Goal: Transaction & Acquisition: Book appointment/travel/reservation

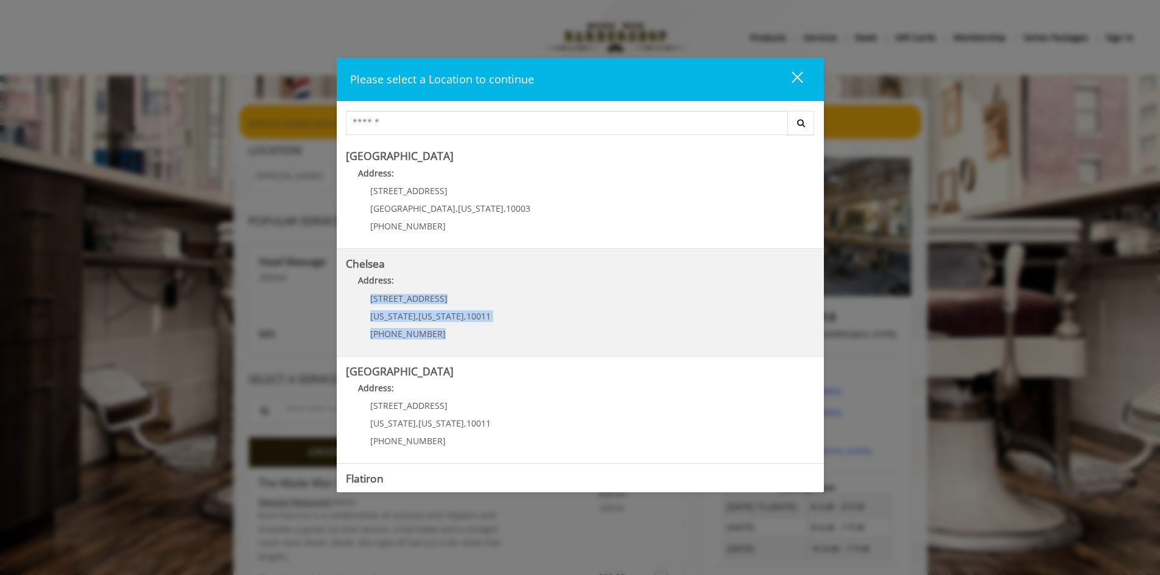
drag, startPoint x: 823, startPoint y: 271, endPoint x: 807, endPoint y: 354, distance: 84.3
click at [807, 354] on div "[GEOGRAPHIC_DATA] Address: [STREET_ADDRESS][US_STATE] (212) 598-1840 [GEOGRAPHI…" at bounding box center [580, 313] width 487 height 345
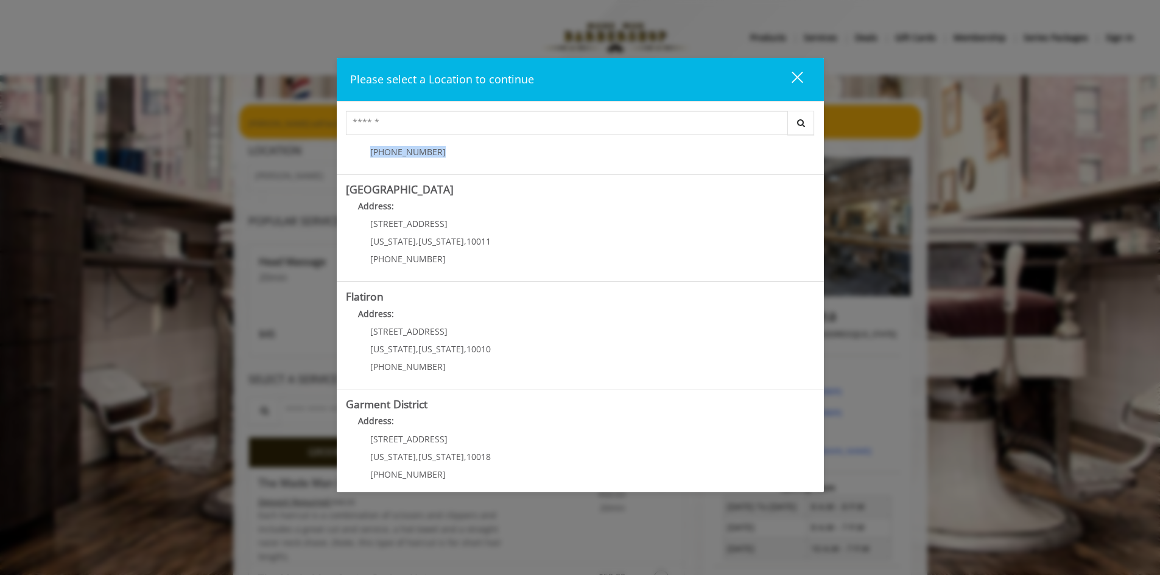
scroll to position [192, 0]
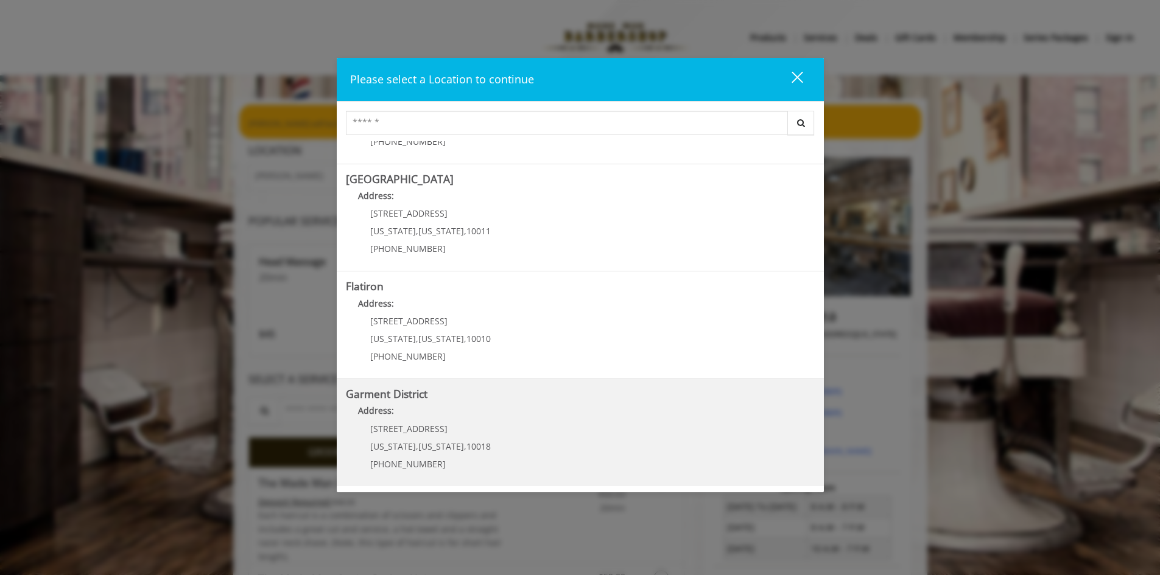
click at [437, 433] on div "[STREET_ADDRESS][US_STATE][US_STATE] (212) 997-4247" at bounding box center [421, 450] width 151 height 53
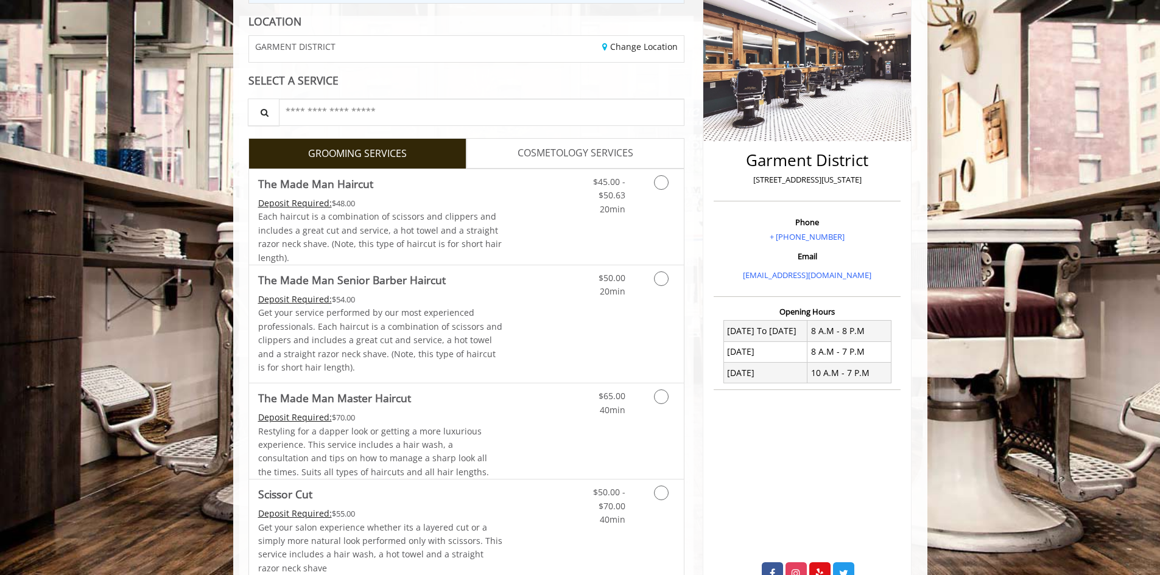
scroll to position [175, 0]
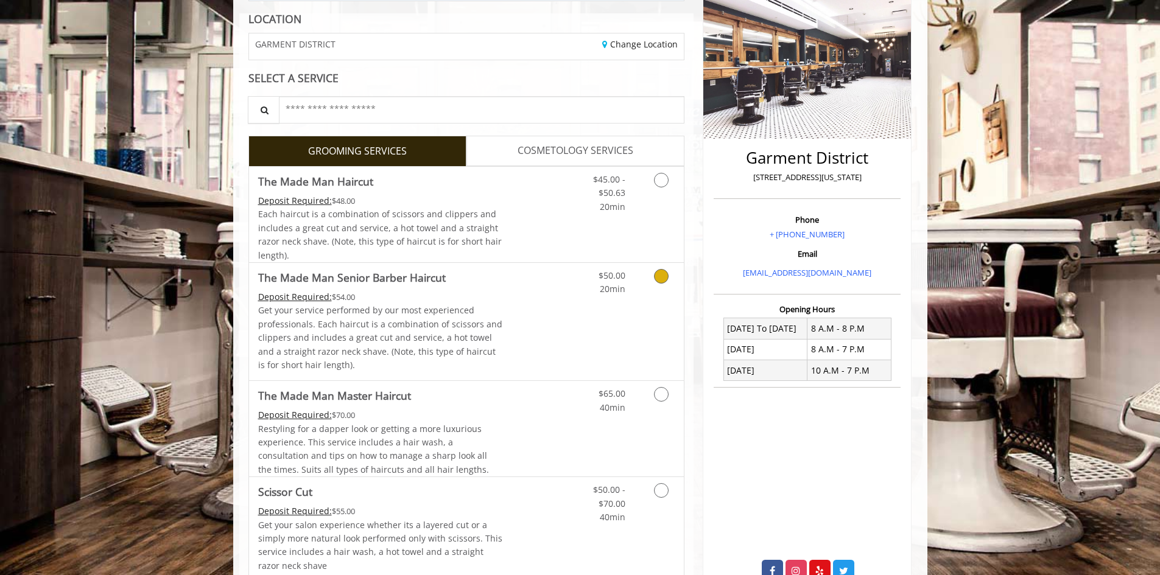
click at [664, 272] on icon "Grooming services" at bounding box center [661, 276] width 15 height 15
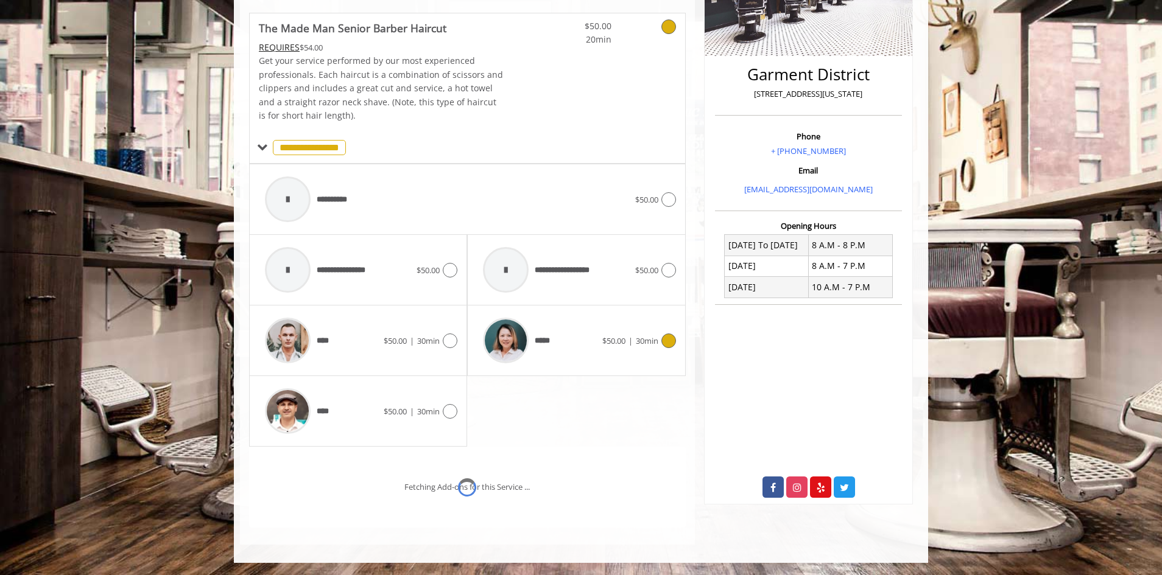
scroll to position [310, 0]
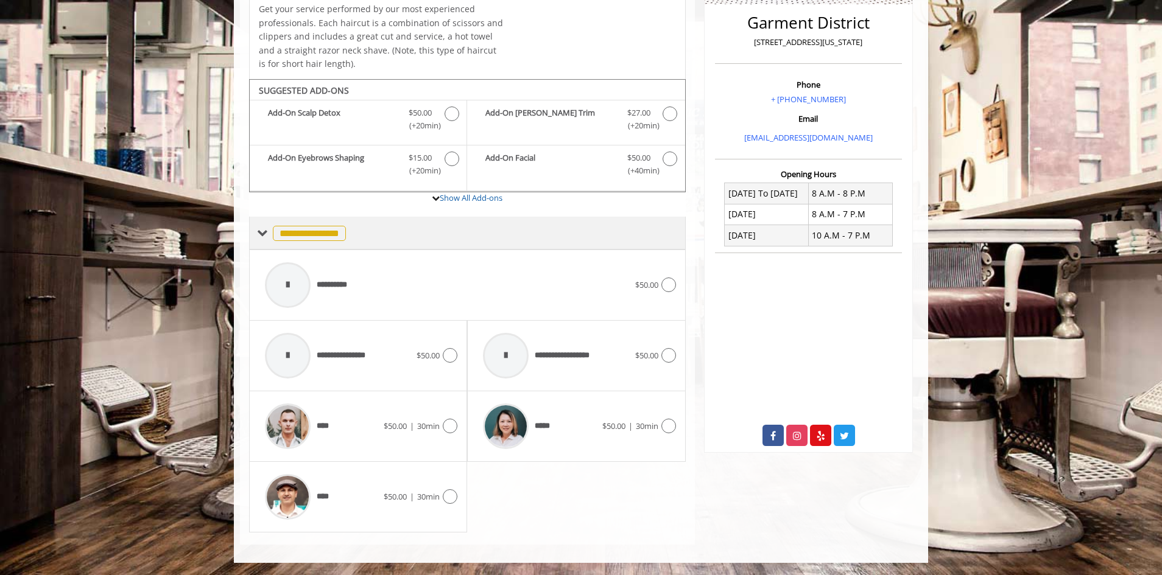
click at [284, 233] on span "**********" at bounding box center [309, 233] width 73 height 15
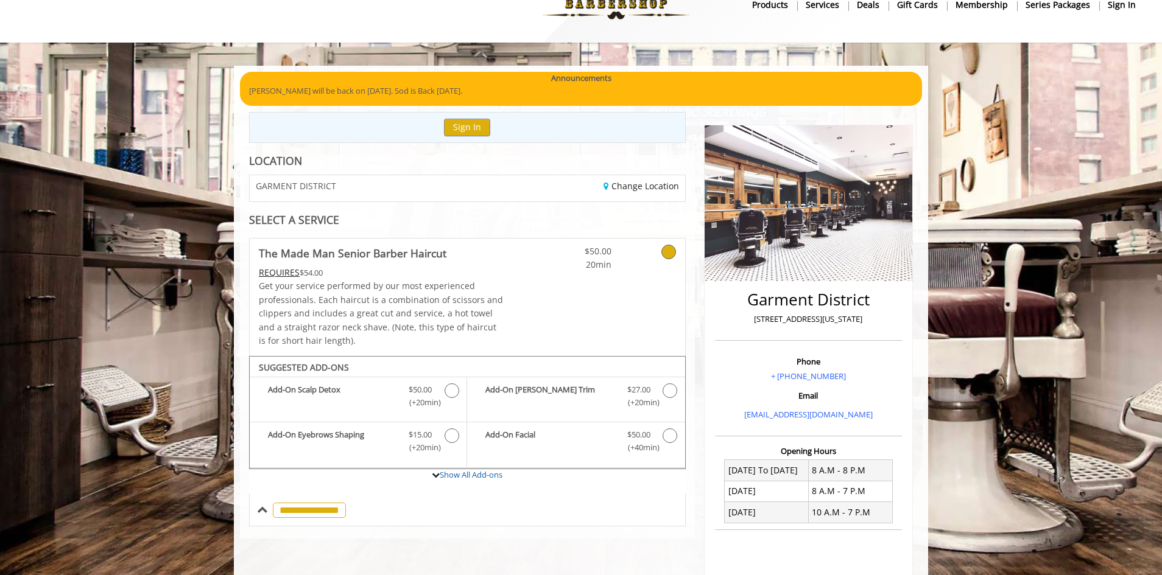
scroll to position [27, 0]
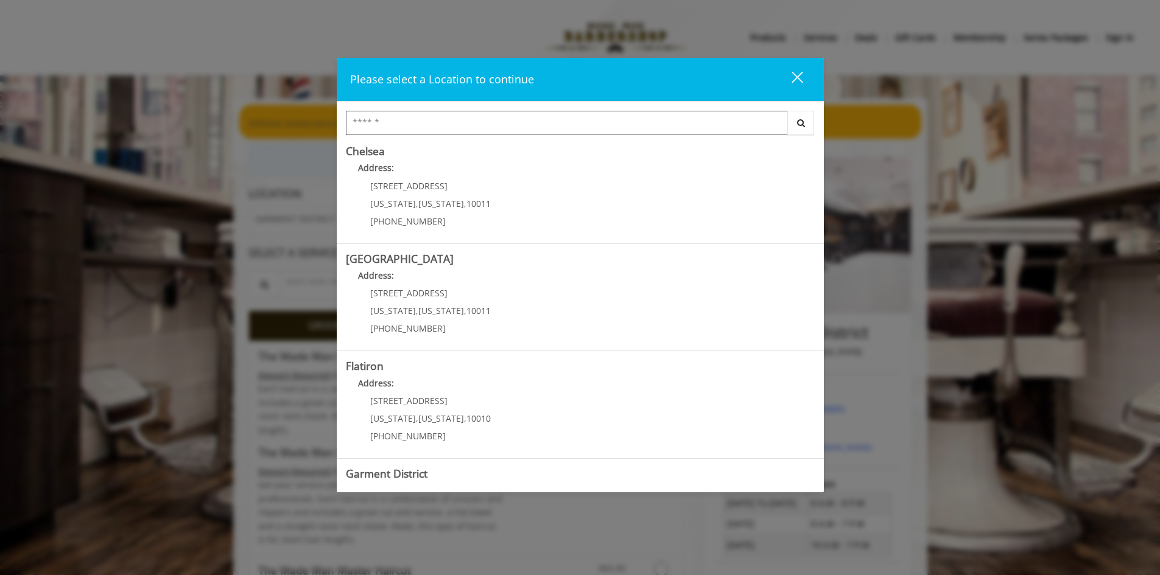
scroll to position [192, 0]
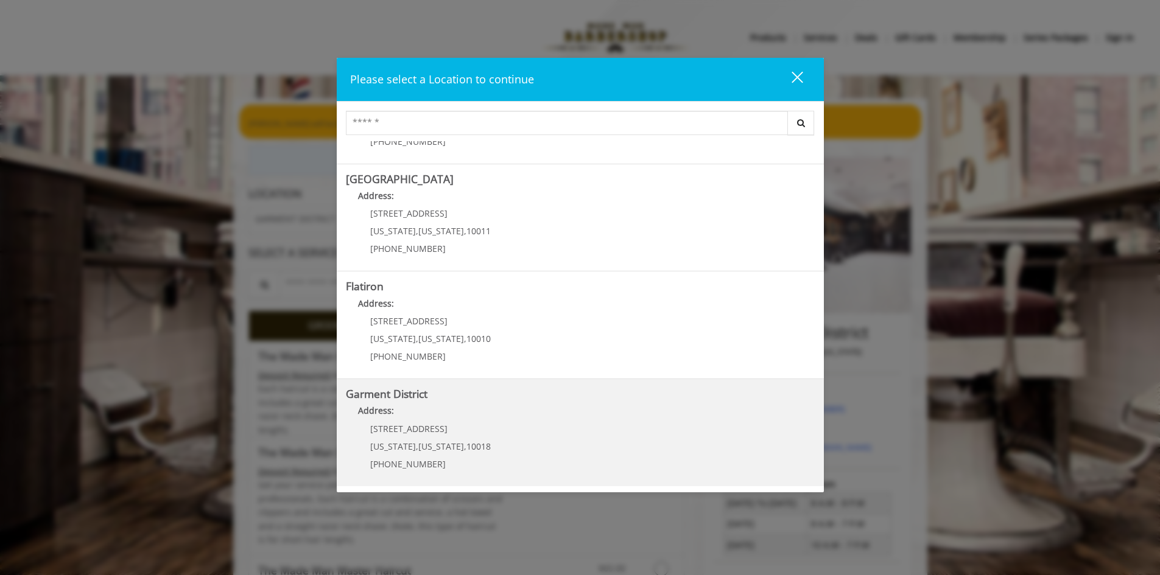
click at [437, 424] on p "[STREET_ADDRESS]" at bounding box center [430, 428] width 121 height 9
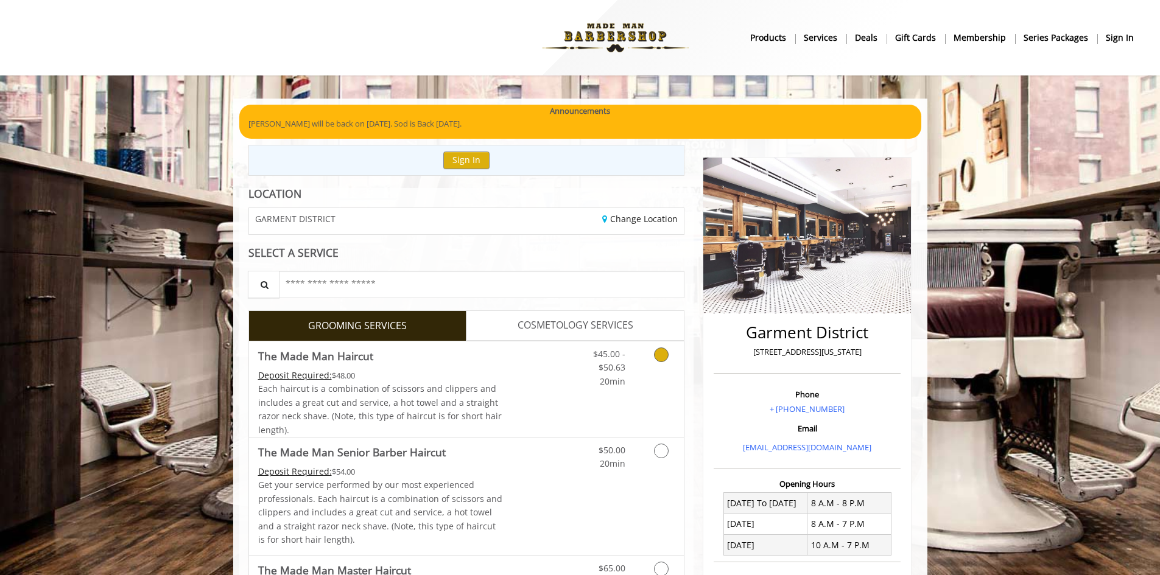
click at [665, 353] on icon "Grooming services" at bounding box center [661, 355] width 15 height 15
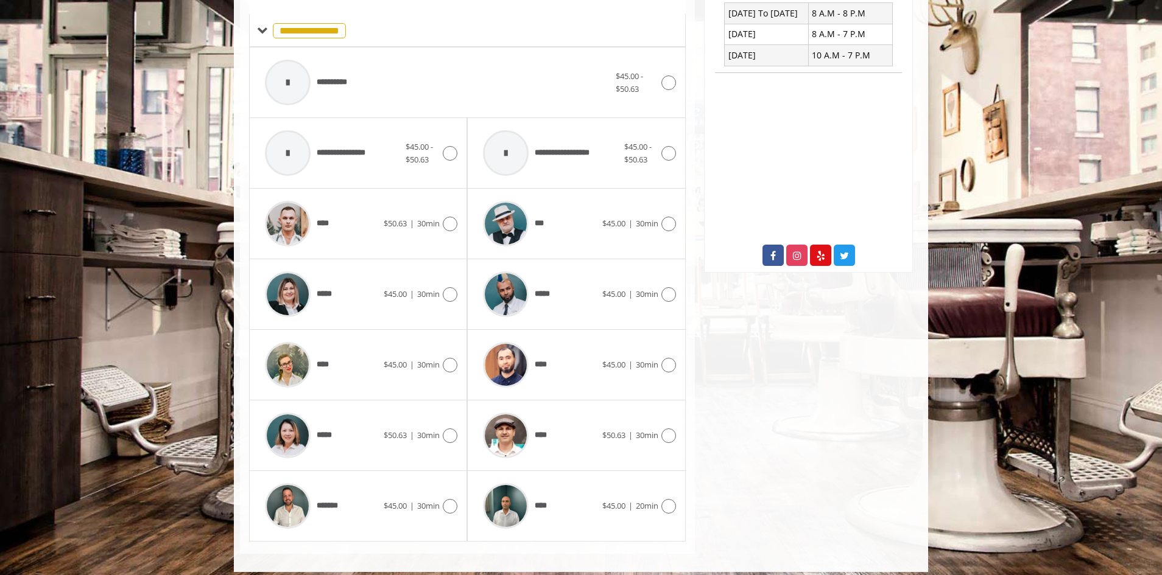
scroll to position [499, 0]
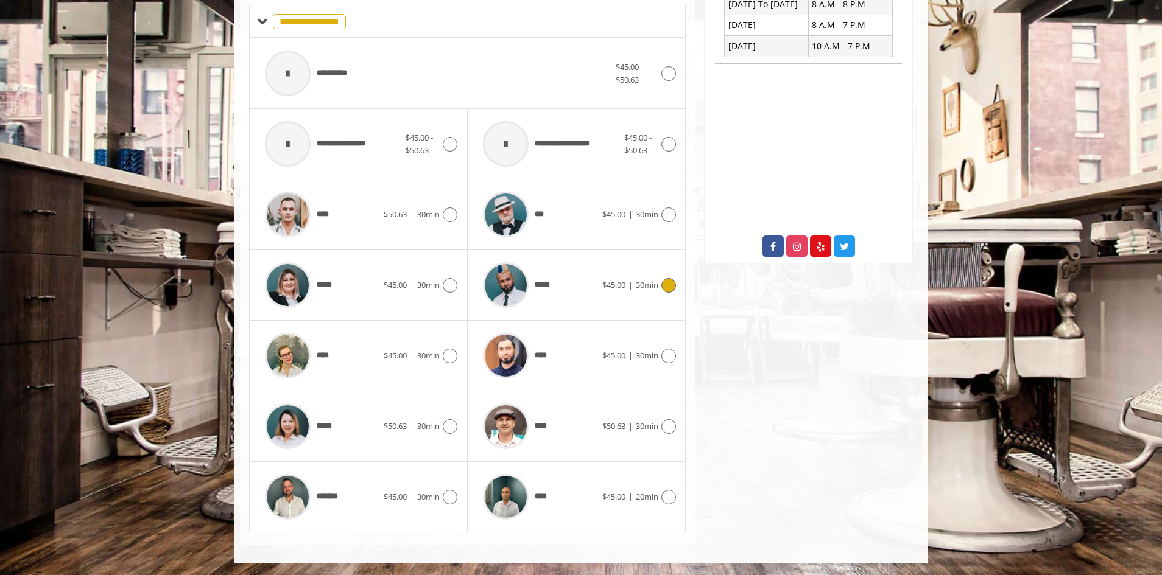
click at [670, 284] on icon at bounding box center [668, 285] width 15 height 15
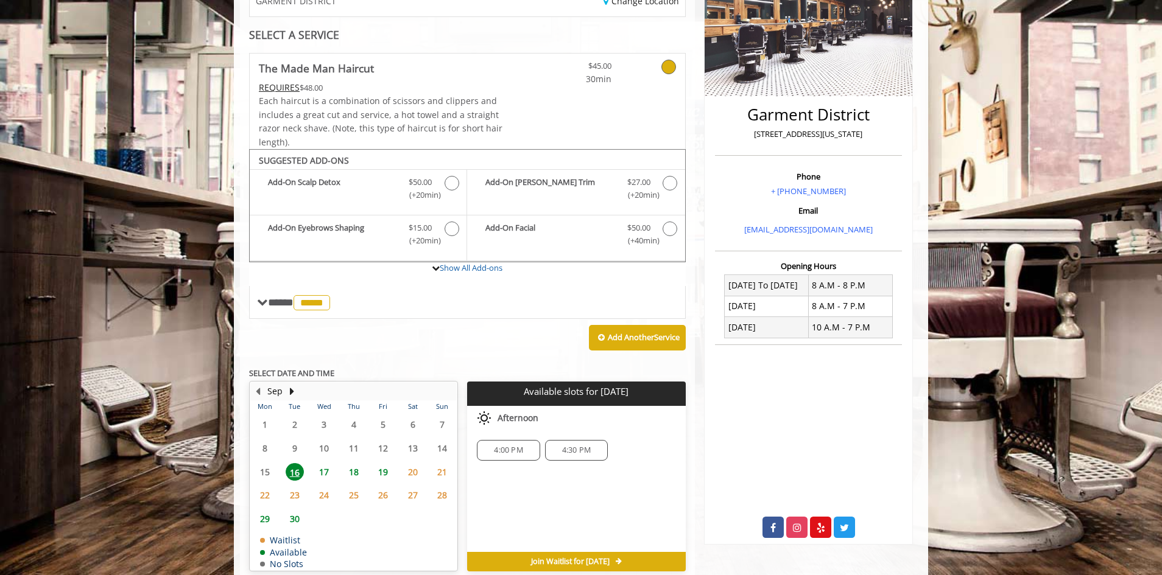
scroll to position [275, 0]
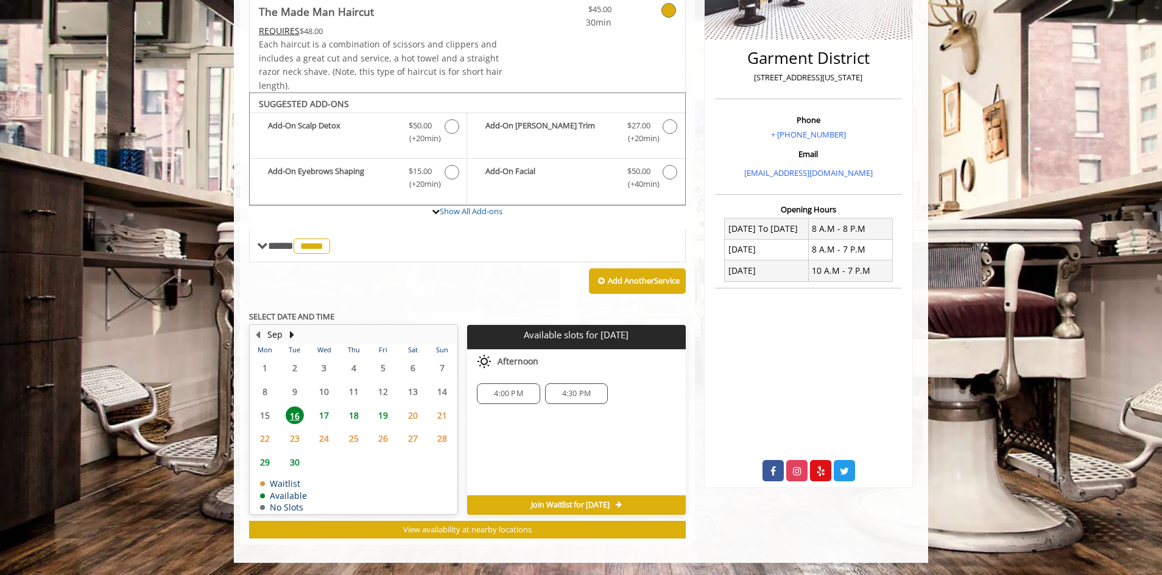
click at [323, 441] on span "24" at bounding box center [324, 439] width 18 height 18
click at [353, 433] on span "25" at bounding box center [354, 439] width 18 height 18
click at [386, 438] on span "26" at bounding box center [383, 439] width 18 height 18
click at [409, 440] on span "27" at bounding box center [413, 439] width 18 height 18
click at [440, 437] on span "28" at bounding box center [442, 439] width 18 height 18
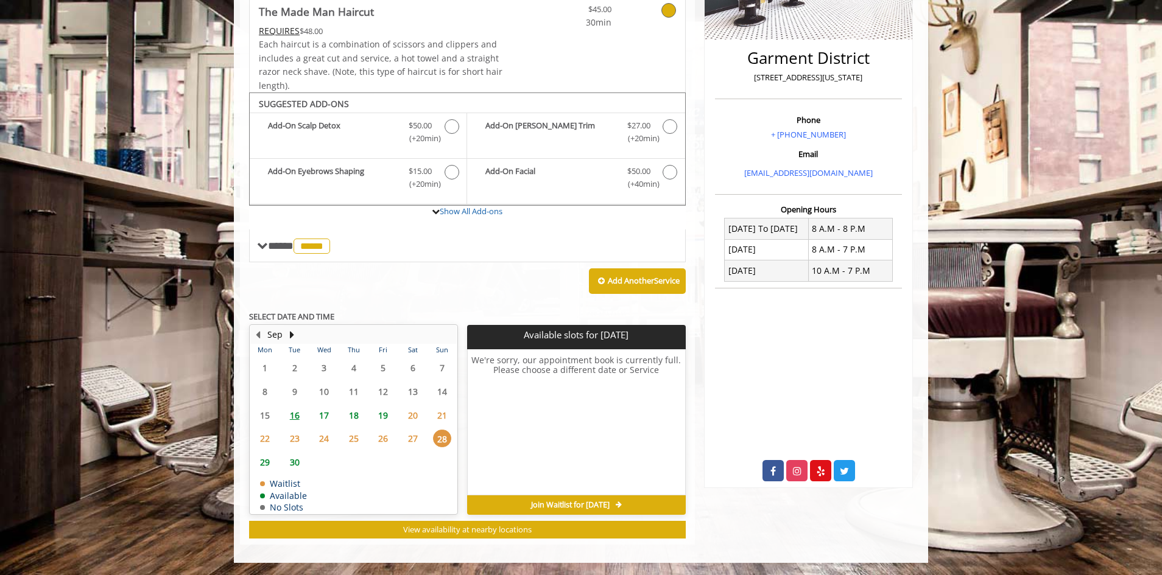
click at [290, 435] on span "23" at bounding box center [295, 439] width 18 height 18
click at [262, 435] on span "22" at bounding box center [265, 439] width 18 height 18
click at [323, 416] on span "17" at bounding box center [324, 416] width 18 height 18
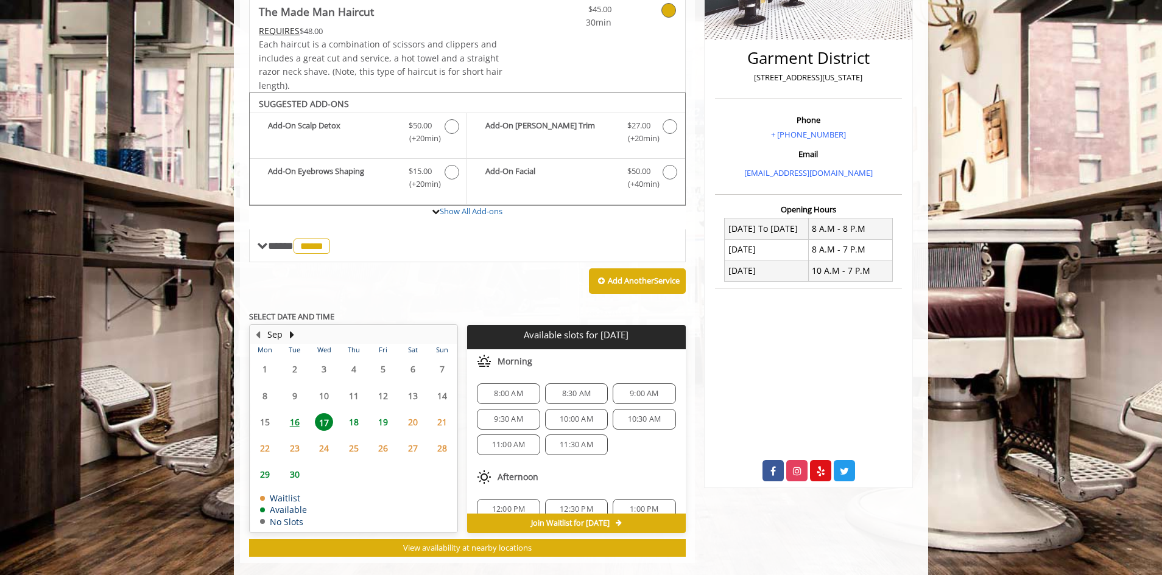
scroll to position [293, 0]
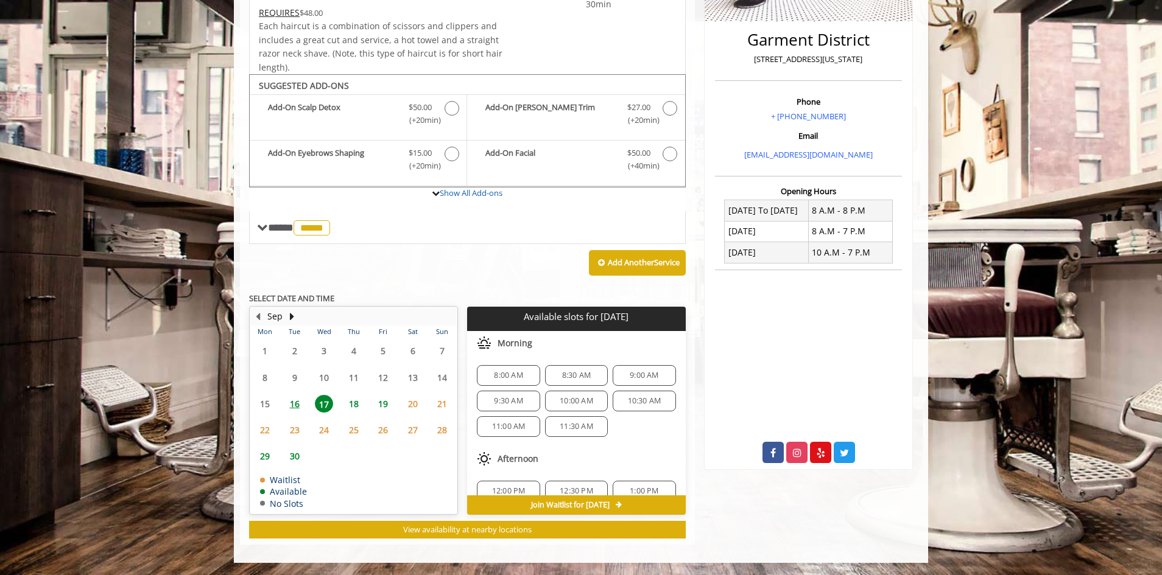
click at [268, 454] on span "29" at bounding box center [265, 456] width 18 height 18
click at [292, 318] on button "Next Month" at bounding box center [292, 316] width 10 height 13
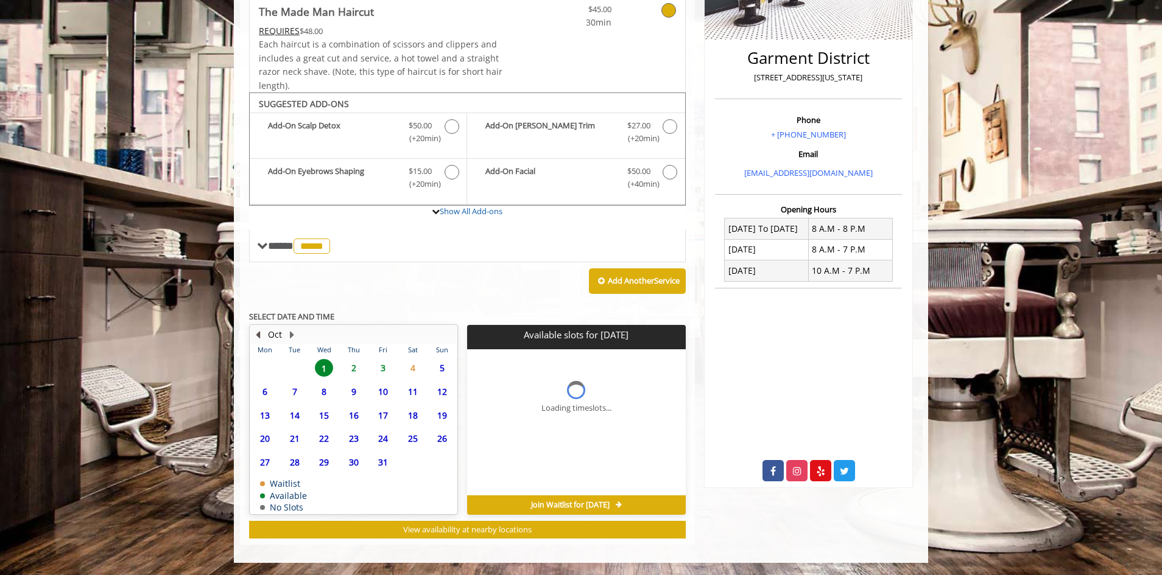
scroll to position [293, 0]
